Goal: Check status: Check status

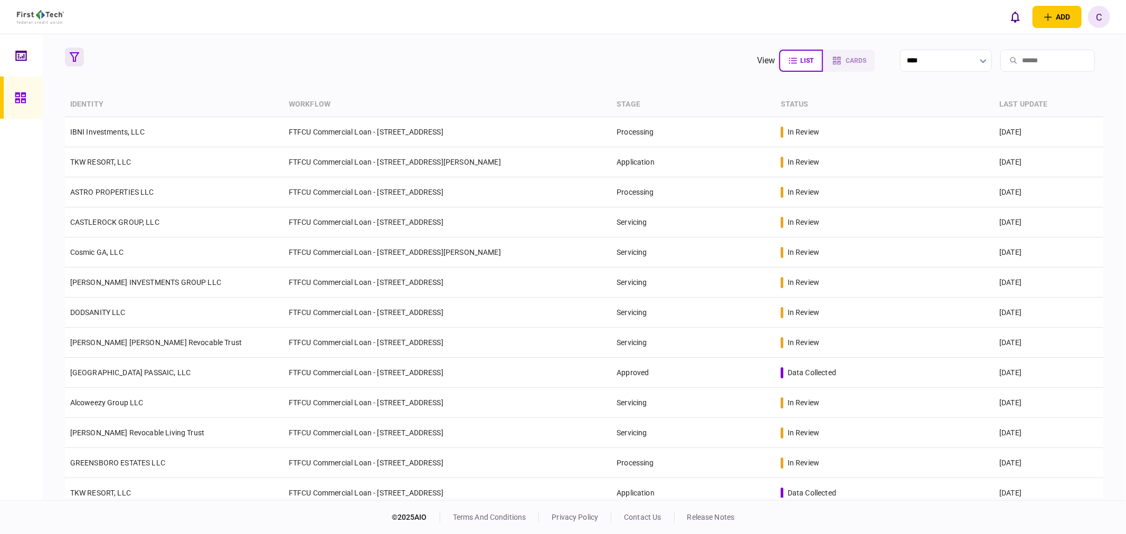
click at [76, 55] on icon "button" at bounding box center [74, 56] width 9 height 9
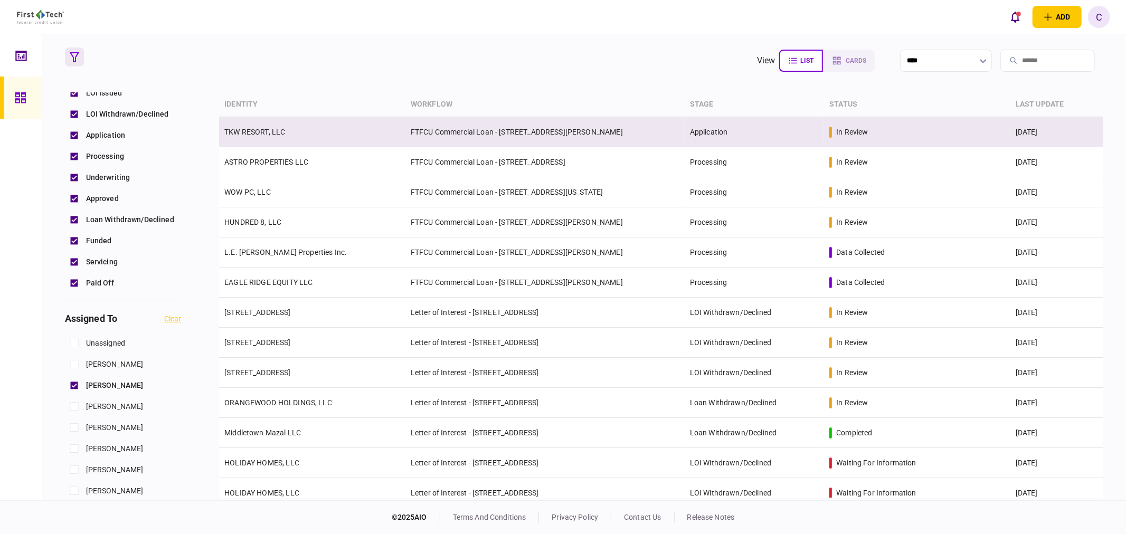
click at [452, 134] on td "FTFCU Commercial Loan - [STREET_ADDRESS][PERSON_NAME]" at bounding box center [544, 132] width 279 height 30
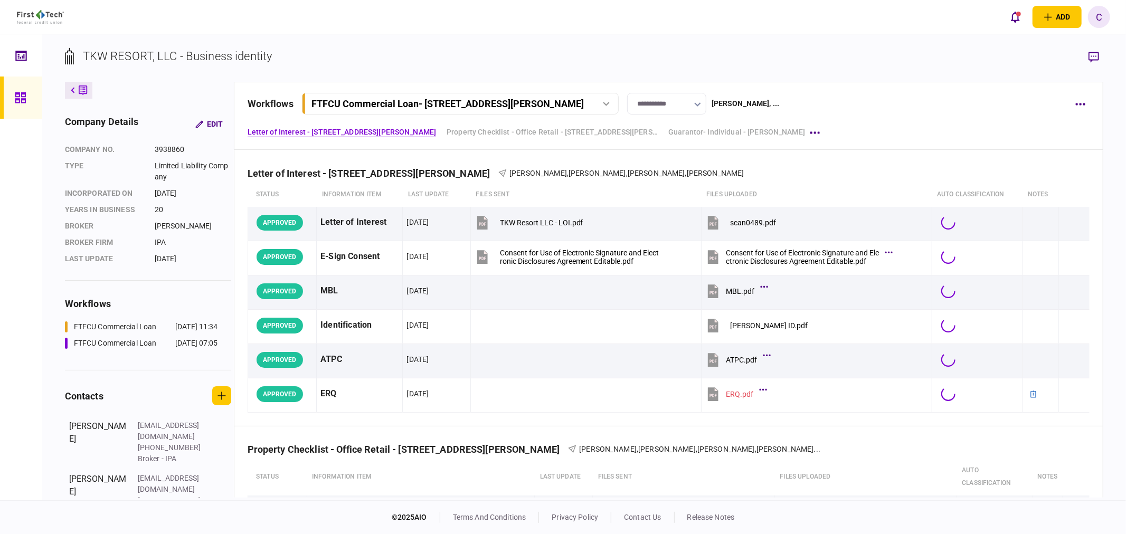
click at [1087, 57] on button "button" at bounding box center [1093, 56] width 19 height 19
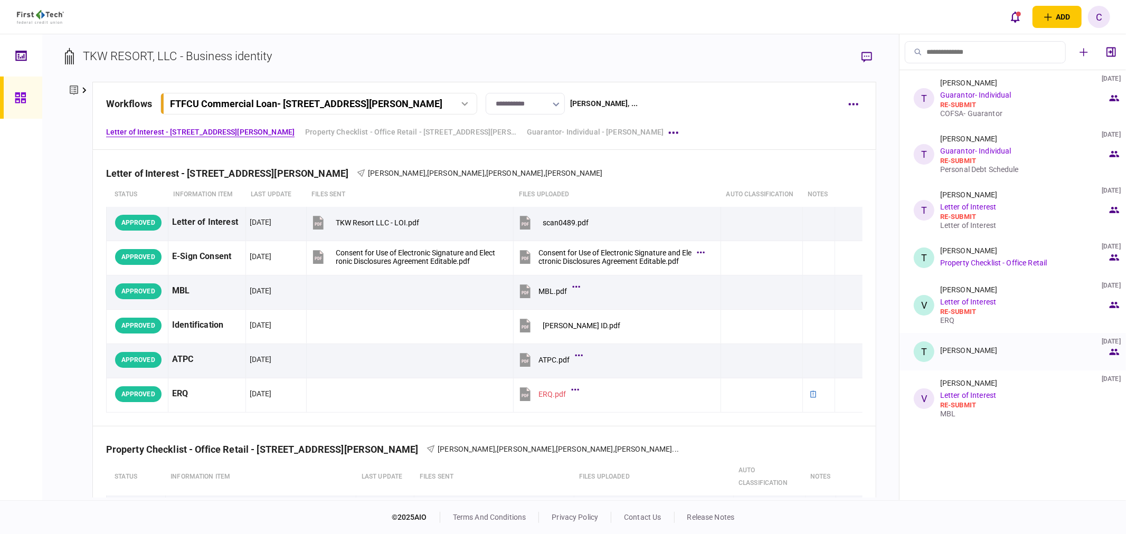
click at [958, 355] on div "[PERSON_NAME] [DATE]" at bounding box center [1023, 351] width 167 height 11
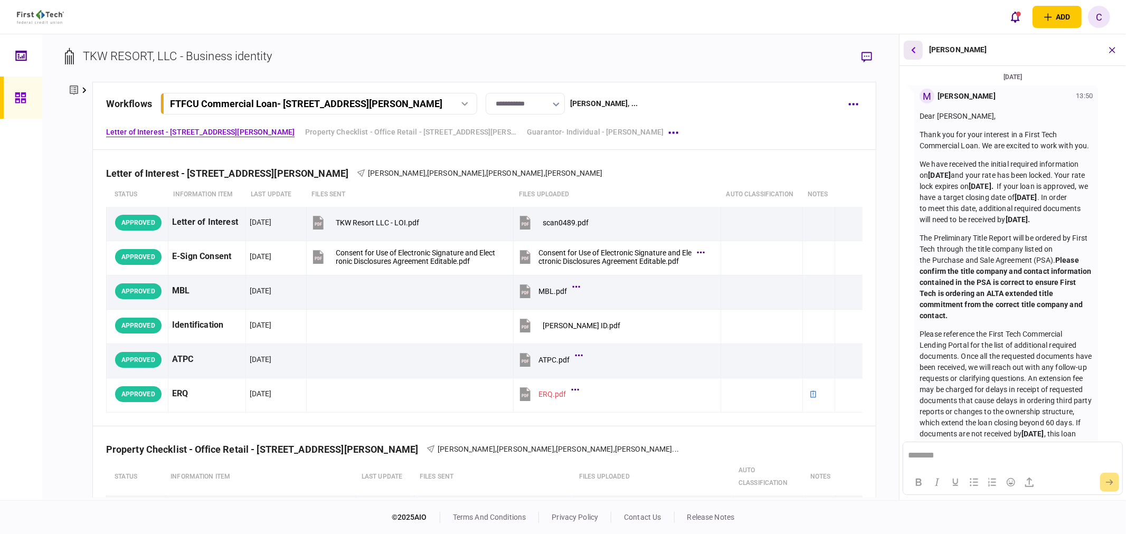
click at [913, 49] on icon "button" at bounding box center [913, 49] width 4 height 6
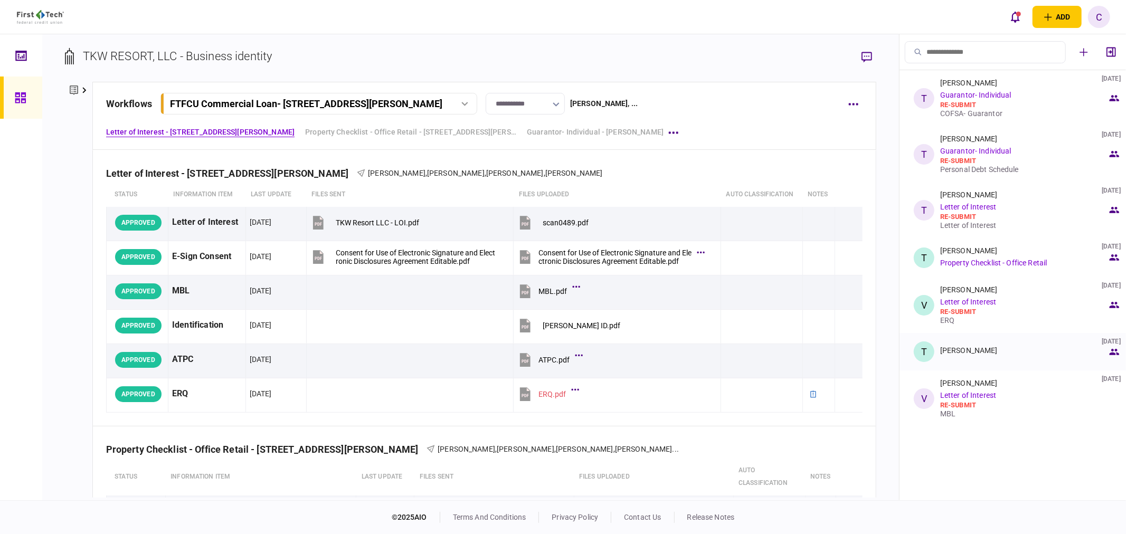
click at [958, 351] on div "[PERSON_NAME]" at bounding box center [969, 350] width 58 height 8
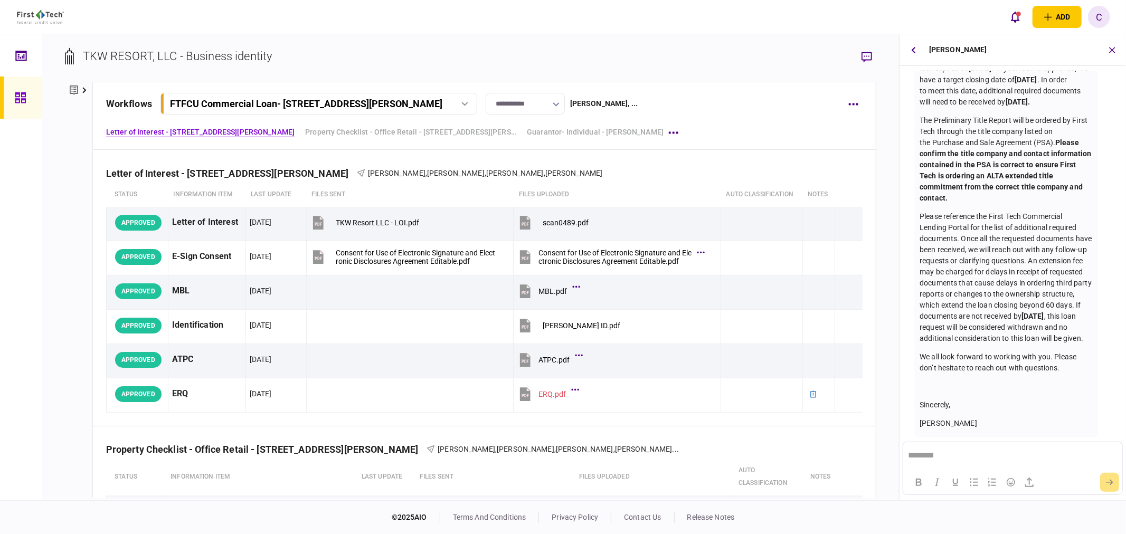
scroll to position [144, 0]
click at [916, 51] on button "button" at bounding box center [913, 50] width 19 height 19
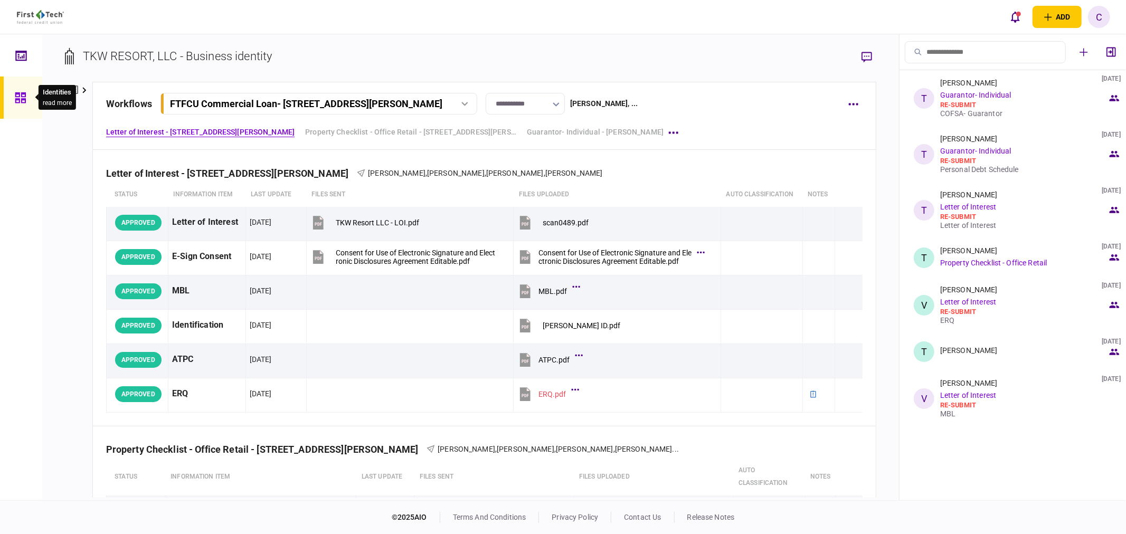
click at [22, 101] on icon at bounding box center [20, 97] width 11 height 11
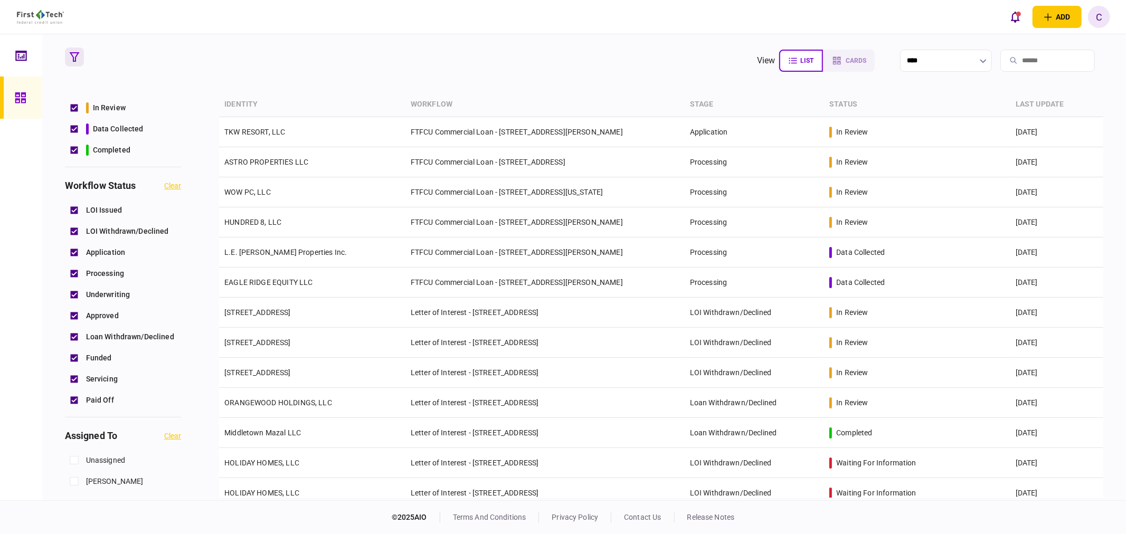
scroll to position [293, 0]
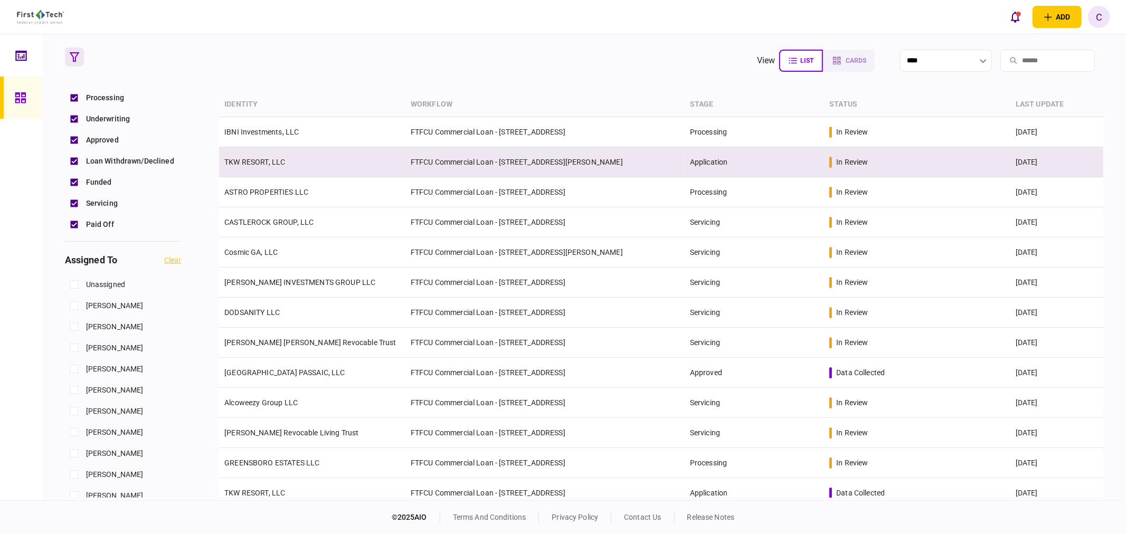
click at [277, 166] on td "TKW RESORT, LLC" at bounding box center [312, 162] width 186 height 30
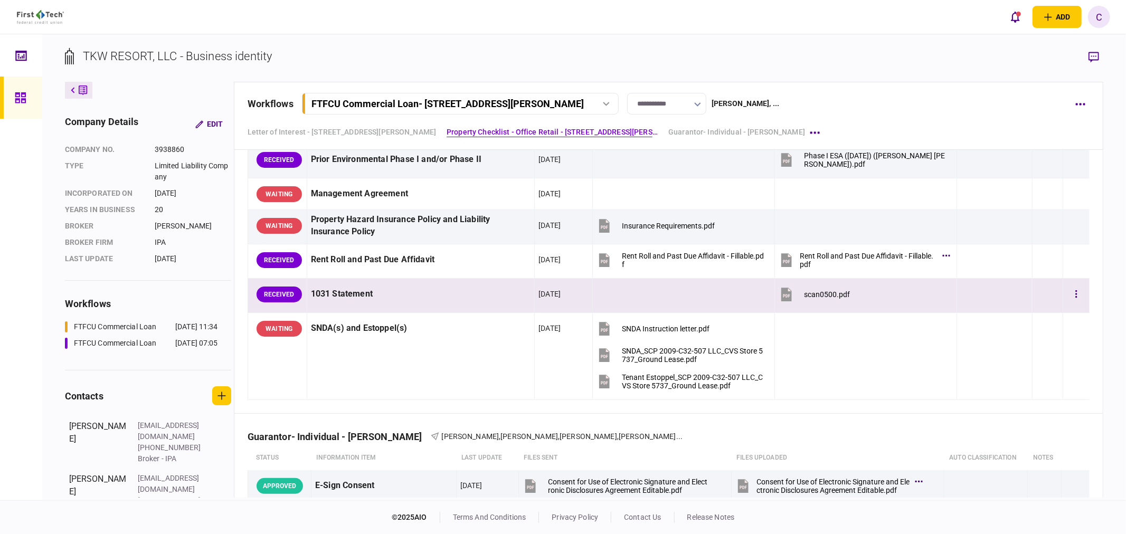
scroll to position [1466, 0]
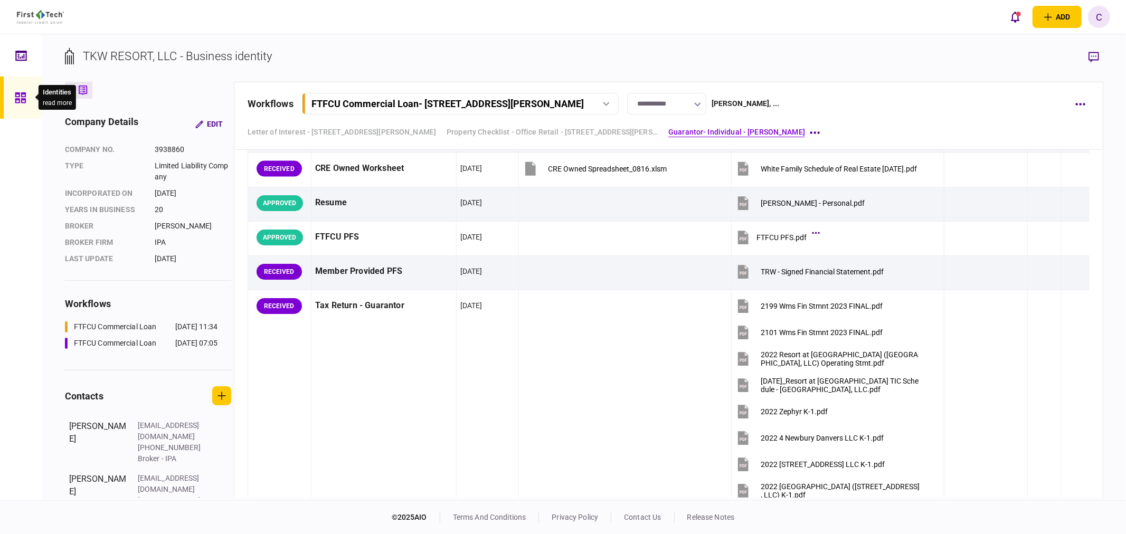
click at [23, 98] on icon at bounding box center [21, 98] width 12 height 12
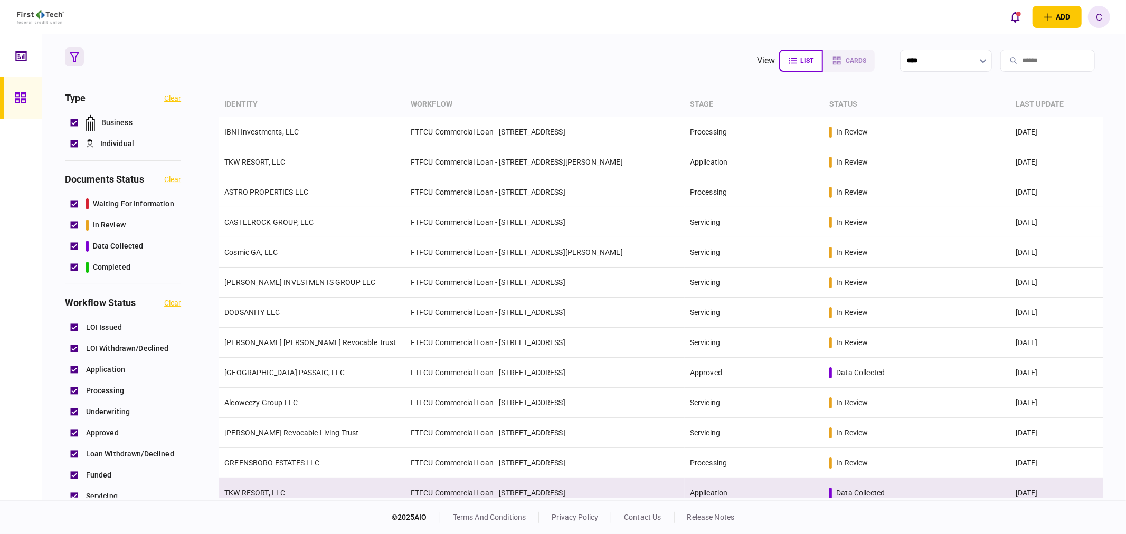
click at [494, 495] on td "FTFCU Commercial Loan - [STREET_ADDRESS]" at bounding box center [544, 493] width 279 height 30
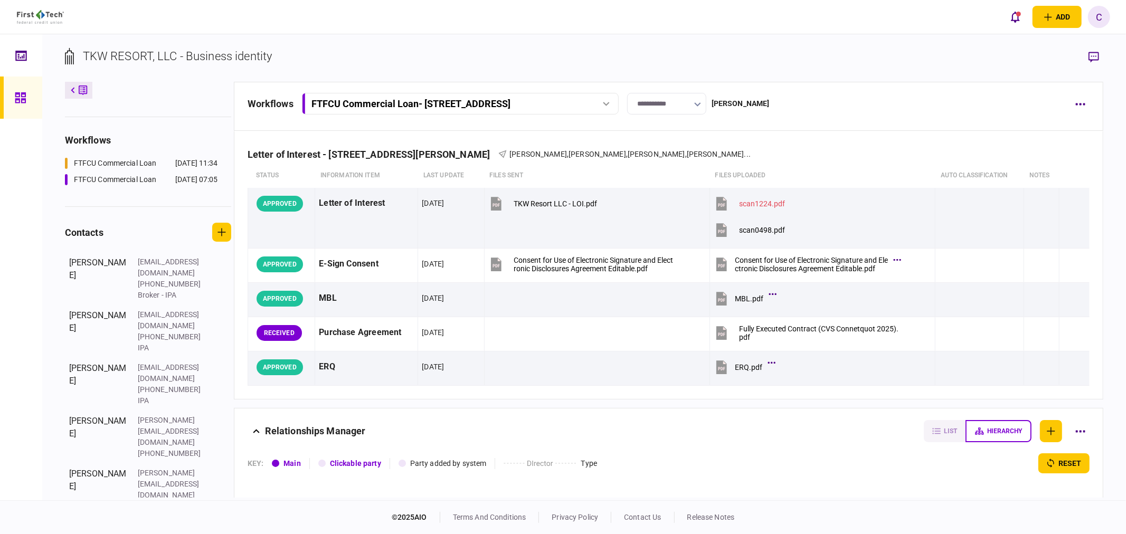
scroll to position [171, 0]
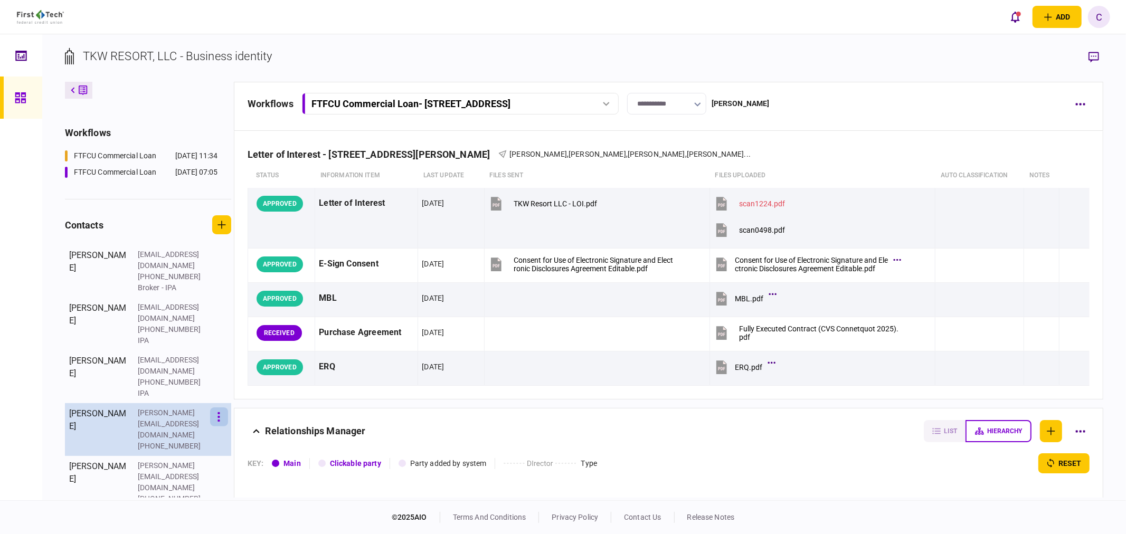
click at [226, 407] on button "button" at bounding box center [219, 416] width 18 height 19
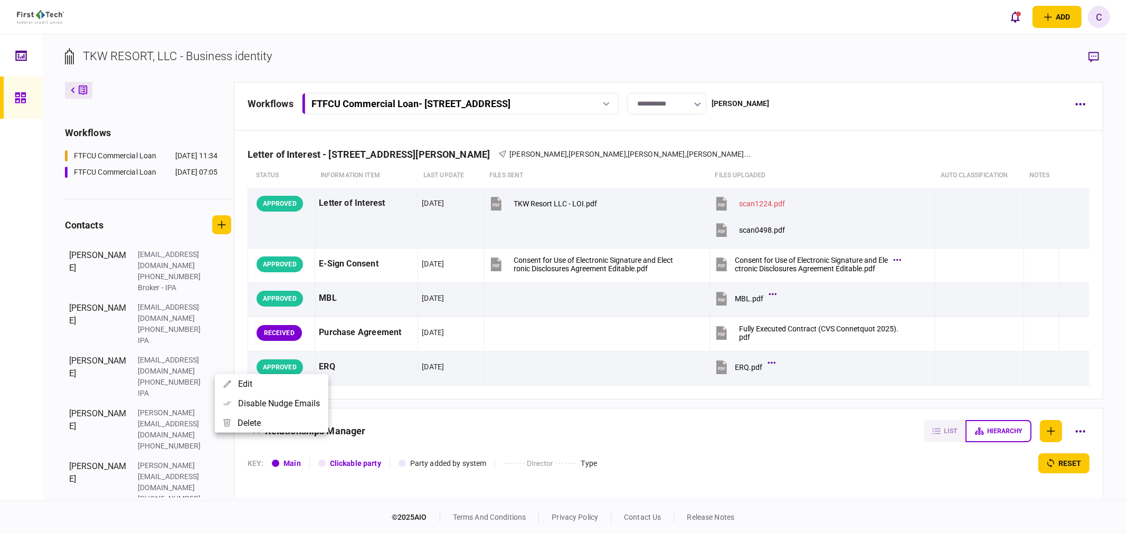
click at [40, 365] on div at bounding box center [563, 267] width 1126 height 534
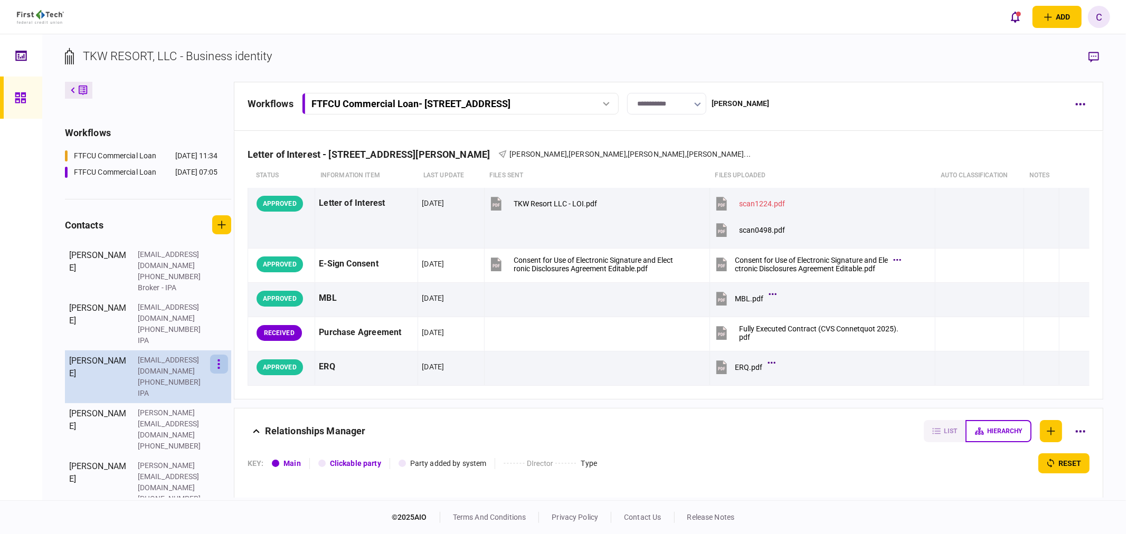
click at [216, 355] on button "button" at bounding box center [219, 364] width 18 height 19
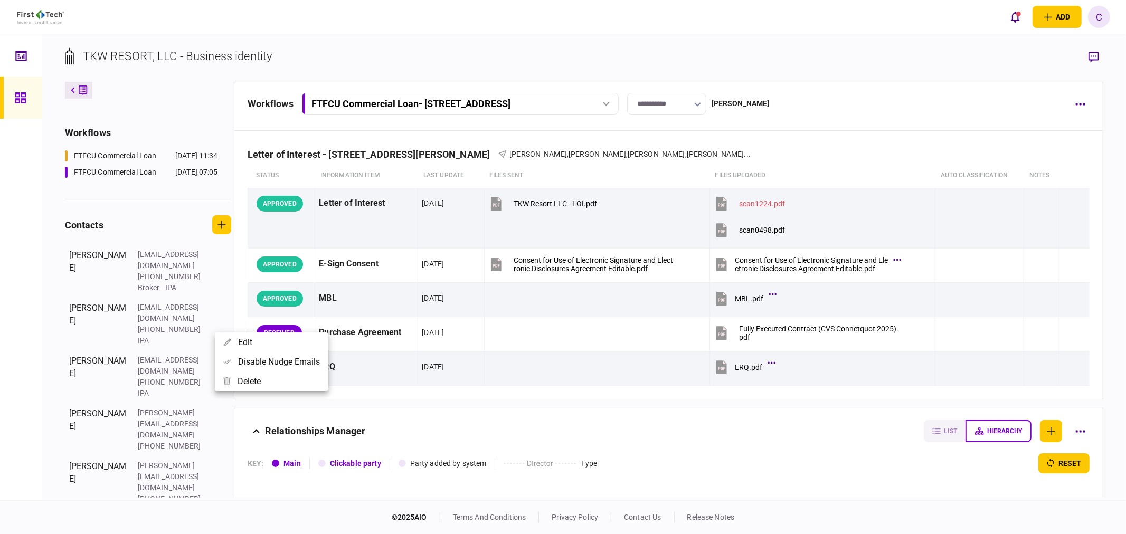
click at [224, 297] on div at bounding box center [563, 267] width 1126 height 534
click at [220, 307] on icon "button" at bounding box center [219, 311] width 2 height 9
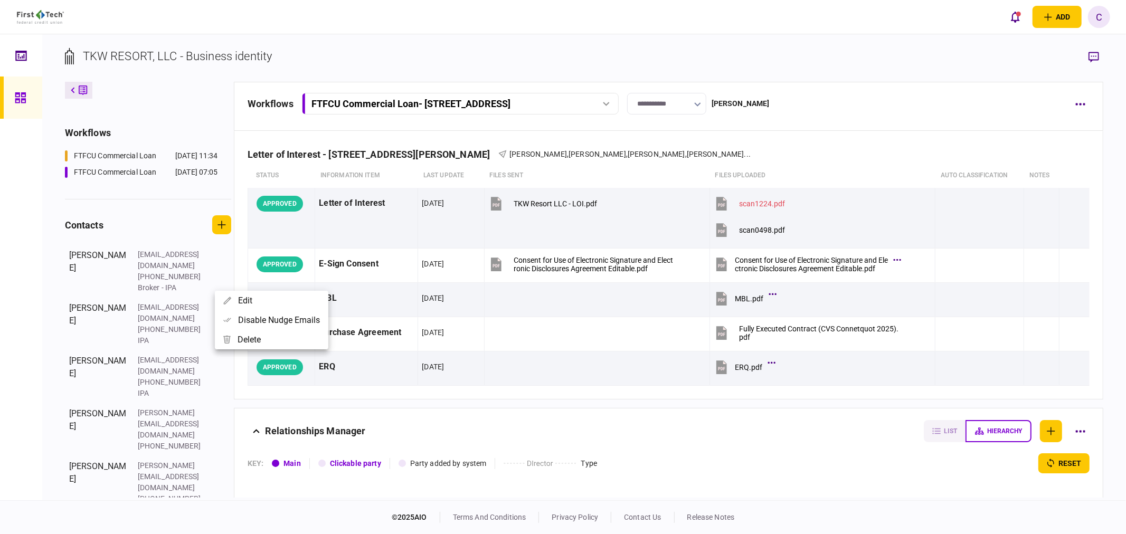
click at [36, 272] on div at bounding box center [563, 267] width 1126 height 534
